Goal: Task Accomplishment & Management: Manage account settings

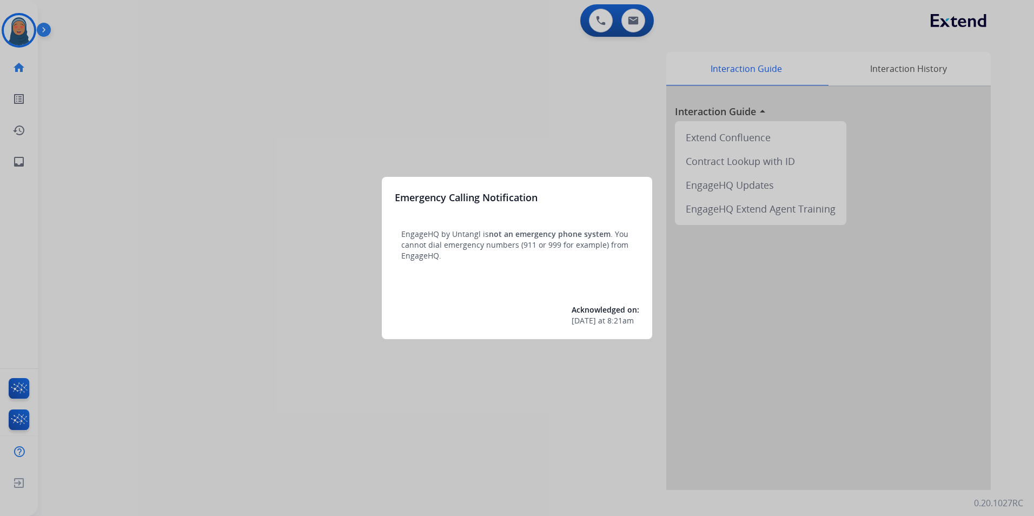
click at [232, 262] on div at bounding box center [517, 258] width 1034 height 516
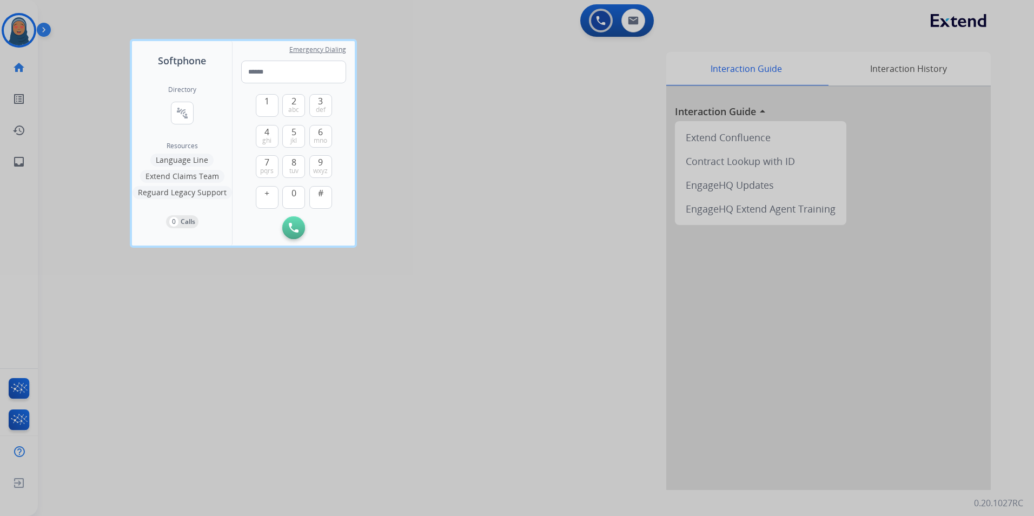
click at [104, 115] on div at bounding box center [517, 258] width 1034 height 516
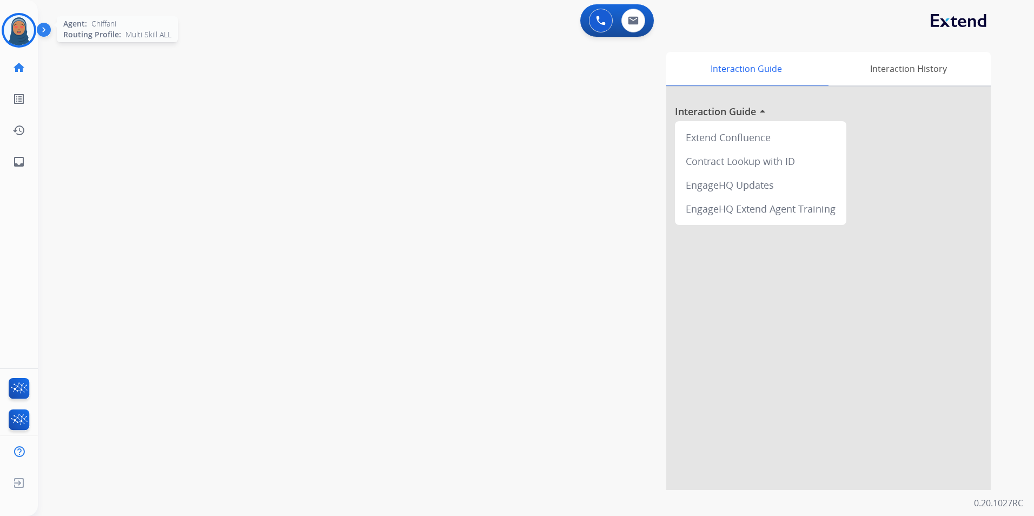
click at [24, 32] on img at bounding box center [19, 30] width 30 height 30
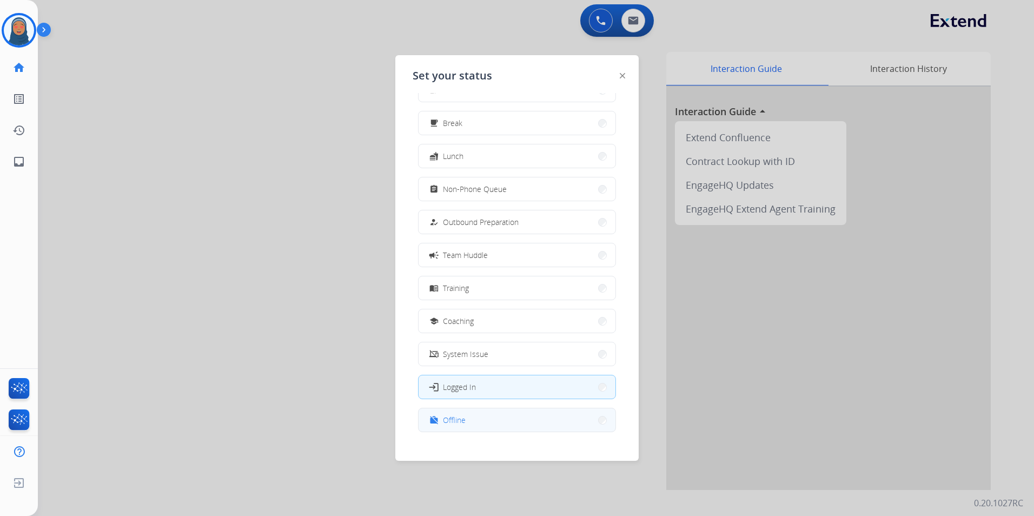
scroll to position [36, 0]
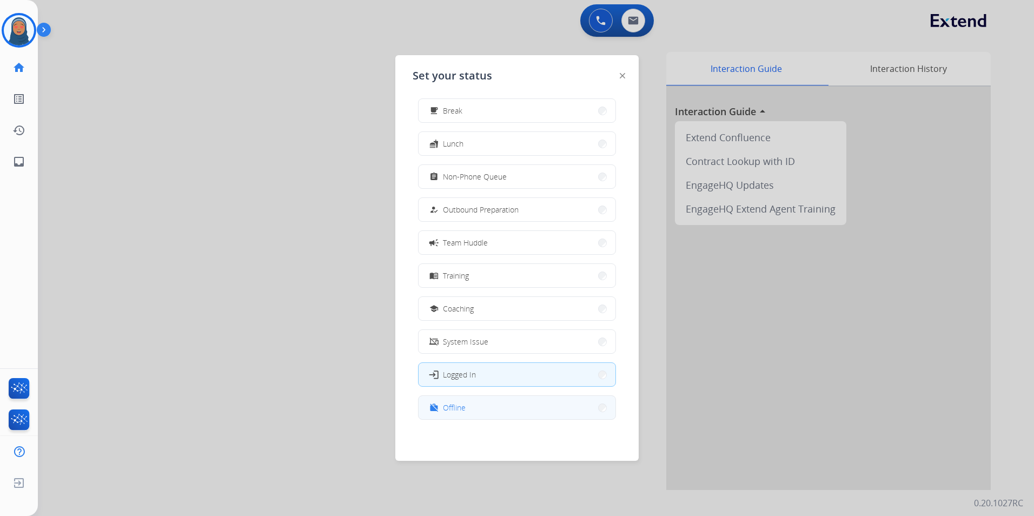
click at [493, 411] on button "work_off Offline" at bounding box center [517, 407] width 197 height 23
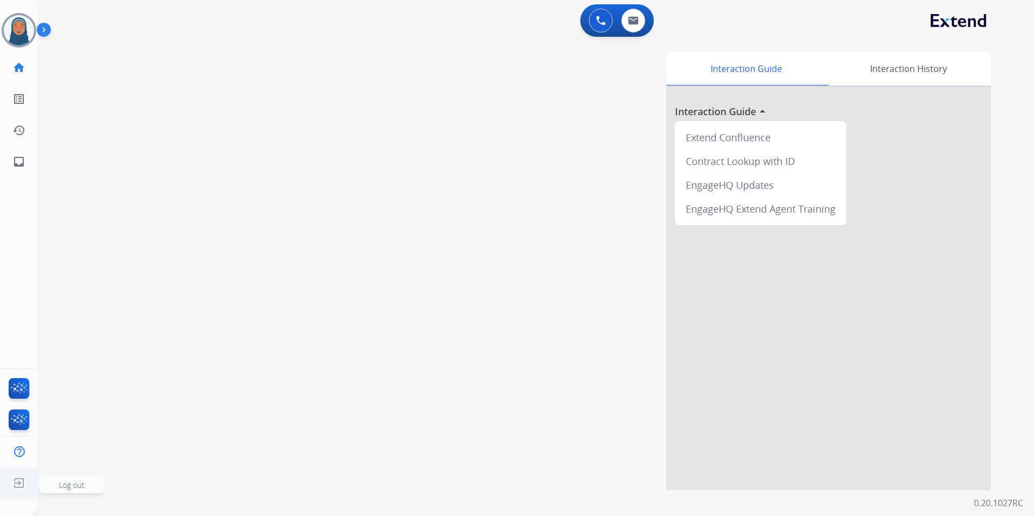
click at [74, 491] on span "Log out" at bounding box center [71, 485] width 65 height 16
